Goal: Find specific page/section: Find specific page/section

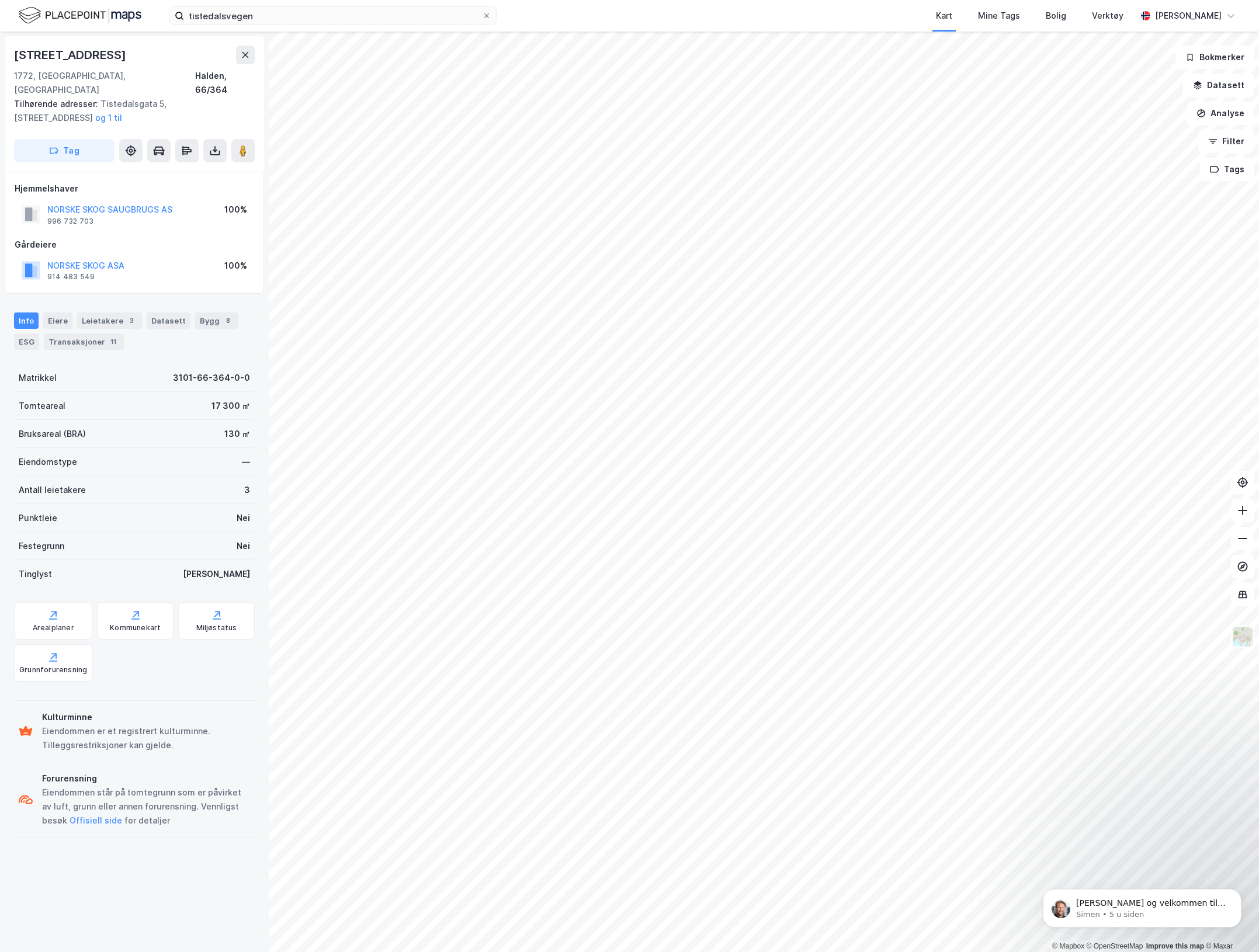
click at [161, 868] on div "Tistedalsgata 3 1772, [GEOGRAPHIC_DATA], [GEOGRAPHIC_DATA], 66/364 Tilhørende a…" at bounding box center [134, 492] width 269 height 920
click at [145, 861] on div "Tistedalsgata 3 1772, [GEOGRAPHIC_DATA], [GEOGRAPHIC_DATA], 66/364 Tilhørende a…" at bounding box center [134, 492] width 269 height 920
click at [167, 924] on div "Tistedalsgata 3 1772, [GEOGRAPHIC_DATA], [GEOGRAPHIC_DATA], 66/364 Tilhørende a…" at bounding box center [134, 492] width 269 height 920
